Goal: Find specific page/section

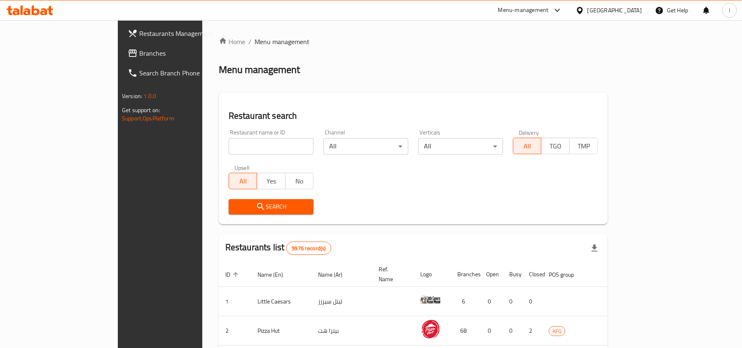
click at [139, 54] on span "Branches" at bounding box center [187, 53] width 96 height 10
click at [229, 141] on input "search" at bounding box center [271, 146] width 85 height 16
click at [113, 63] on link "Search Branch Phone" at bounding box center [177, 73] width 129 height 20
click at [131, 58] on span "Branches" at bounding box center [183, 53] width 104 height 10
